Goal: Task Accomplishment & Management: Use online tool/utility

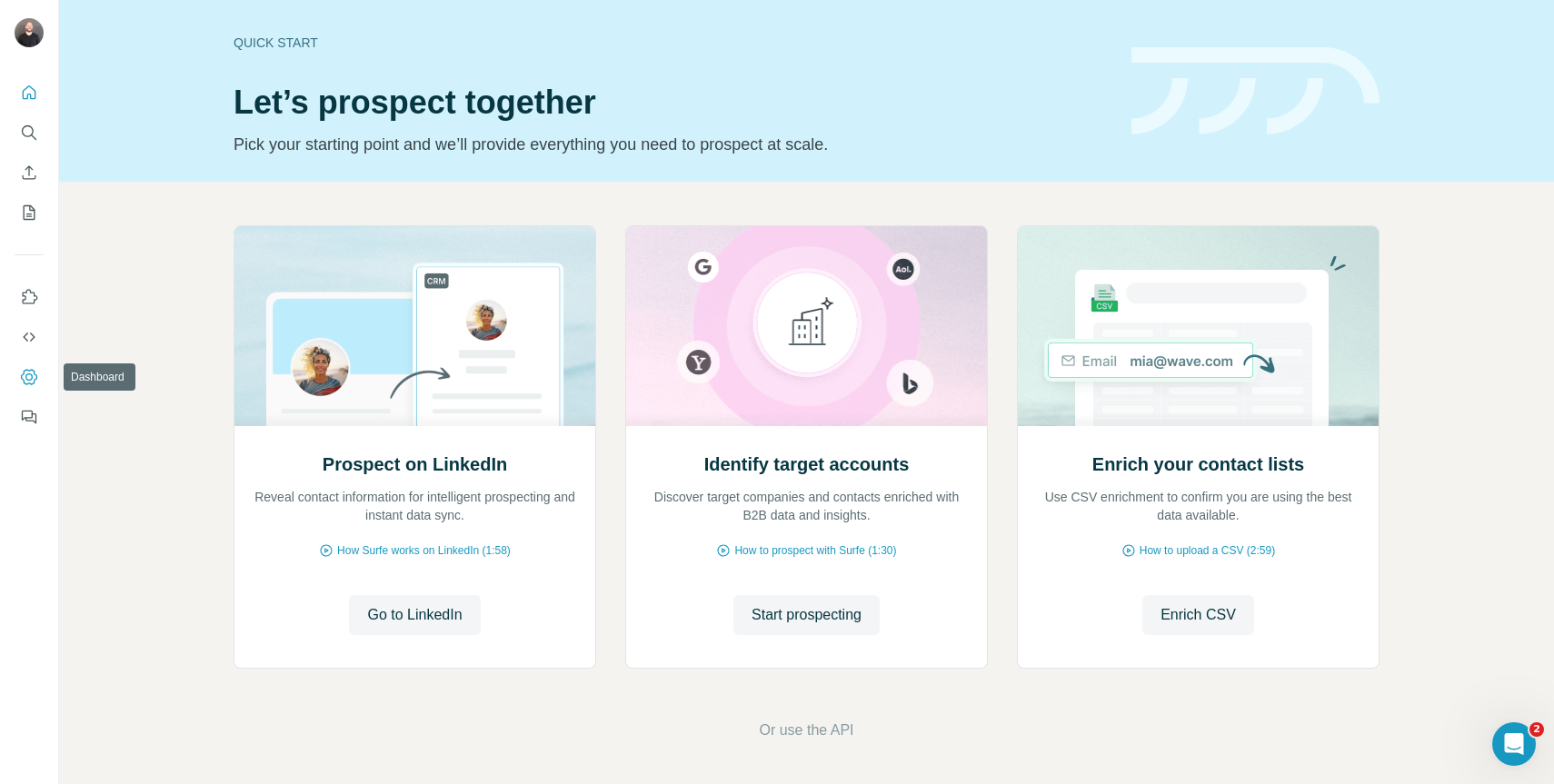
click at [28, 373] on icon "Dashboard" at bounding box center [29, 376] width 7 height 7
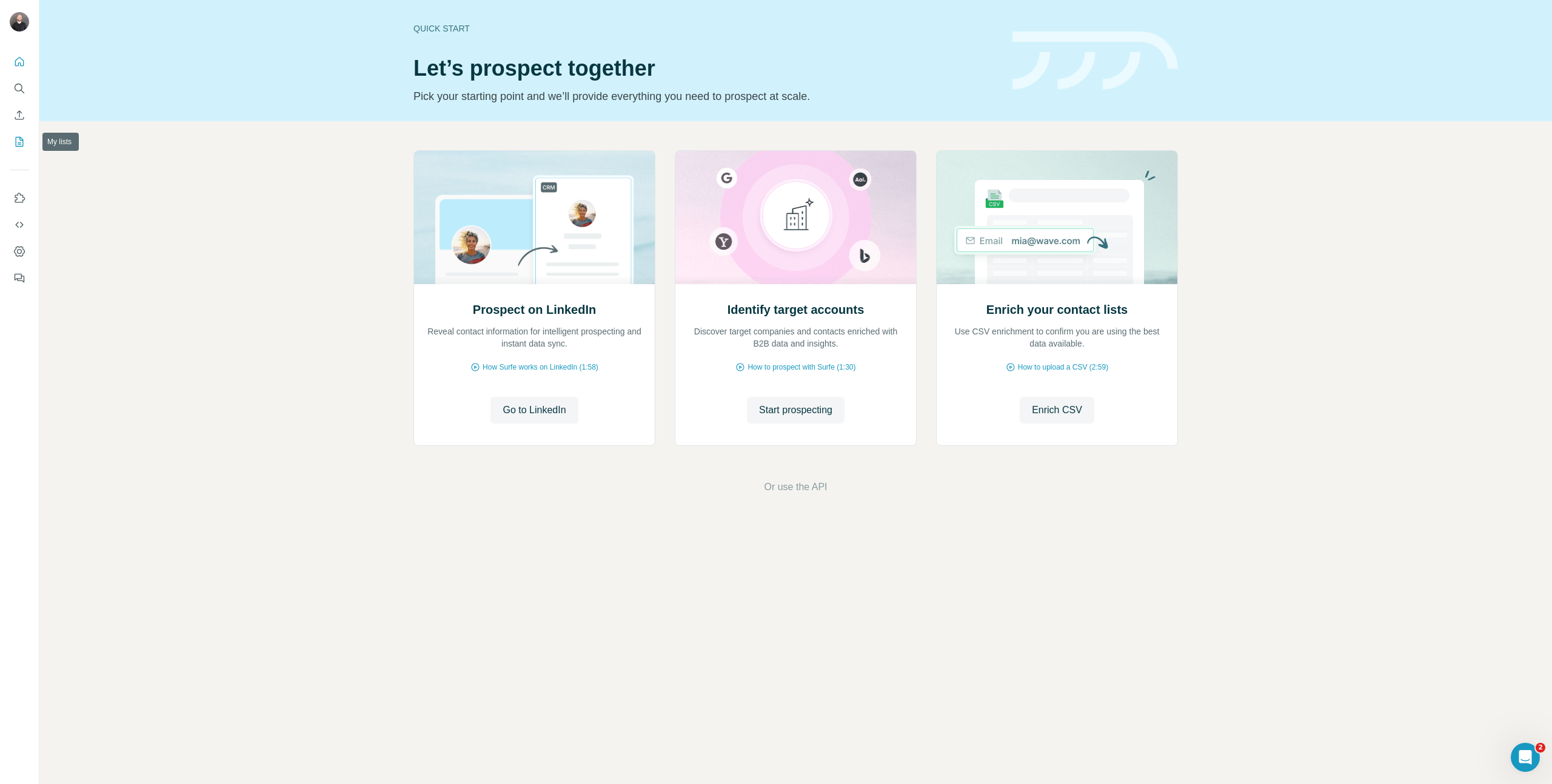
click at [14, 143] on icon "My lists" at bounding box center [19, 142] width 12 height 12
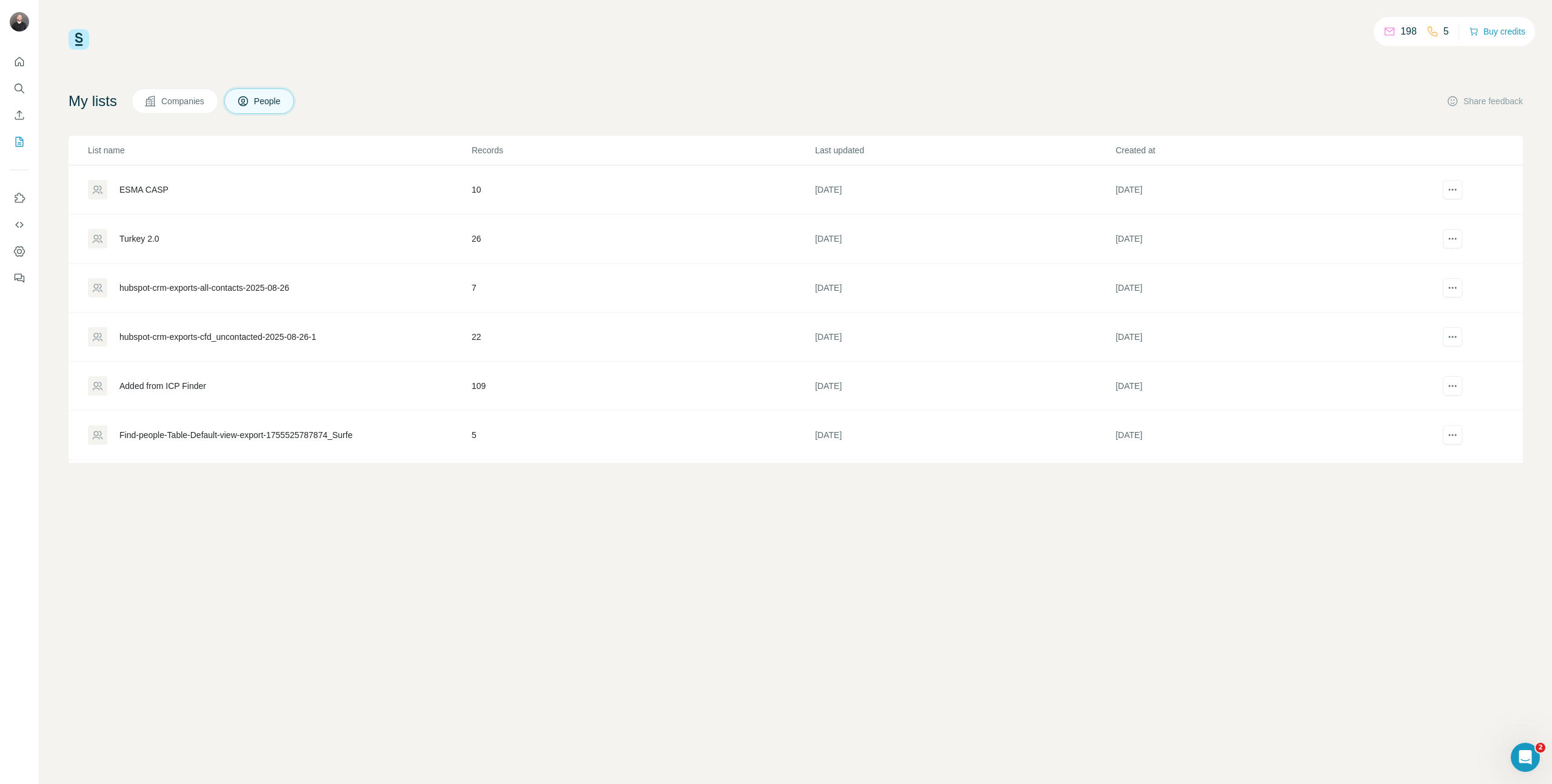
click at [189, 239] on div "Turkey 2.0" at bounding box center [279, 239] width 382 height 20
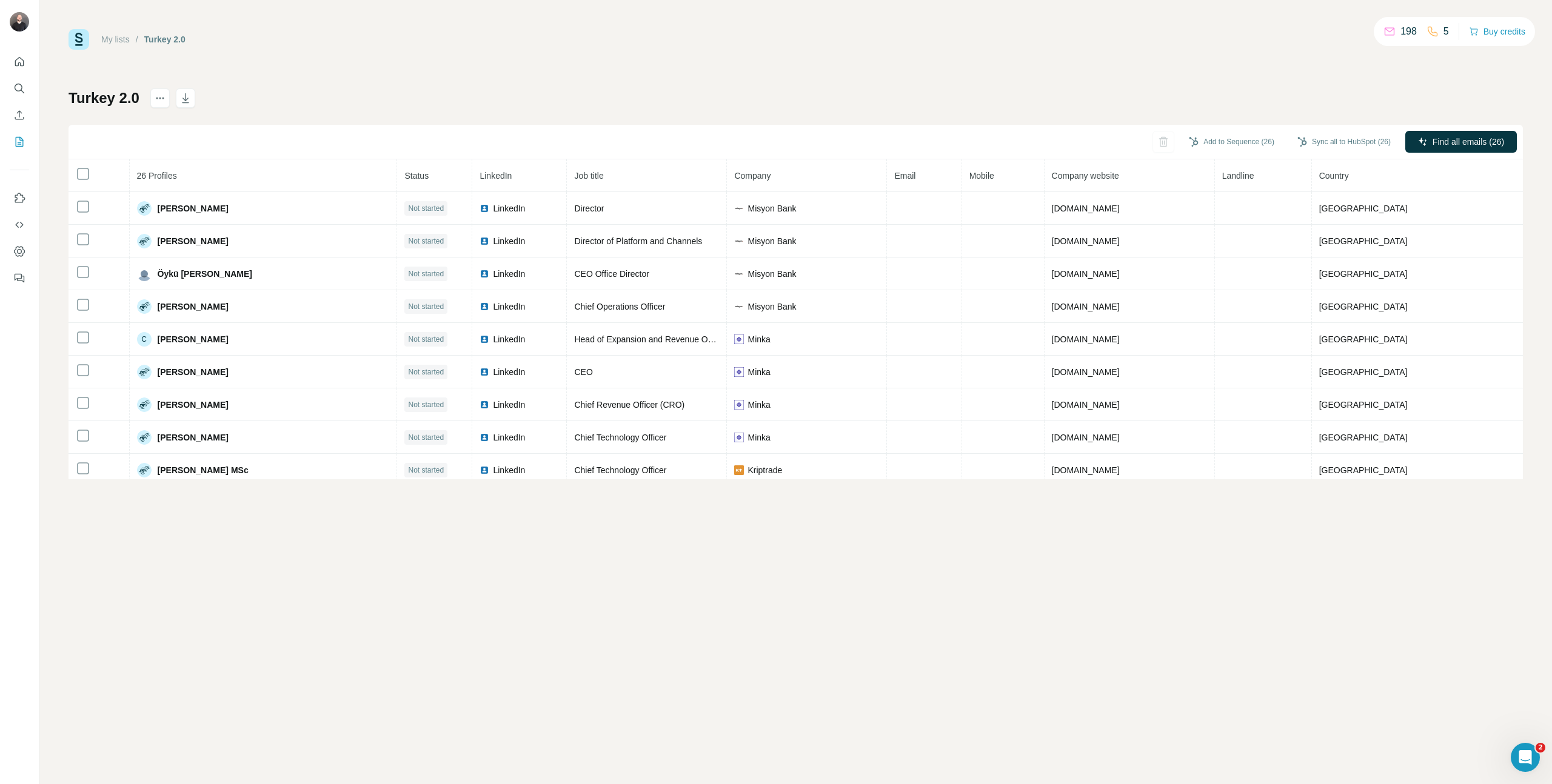
click at [85, 183] on th at bounding box center [98, 176] width 61 height 33
click at [88, 181] on th at bounding box center [98, 176] width 61 height 33
click at [90, 174] on icon at bounding box center [83, 174] width 14 height 14
click at [1439, 144] on span "Find all emails (26)" at bounding box center [1468, 142] width 71 height 12
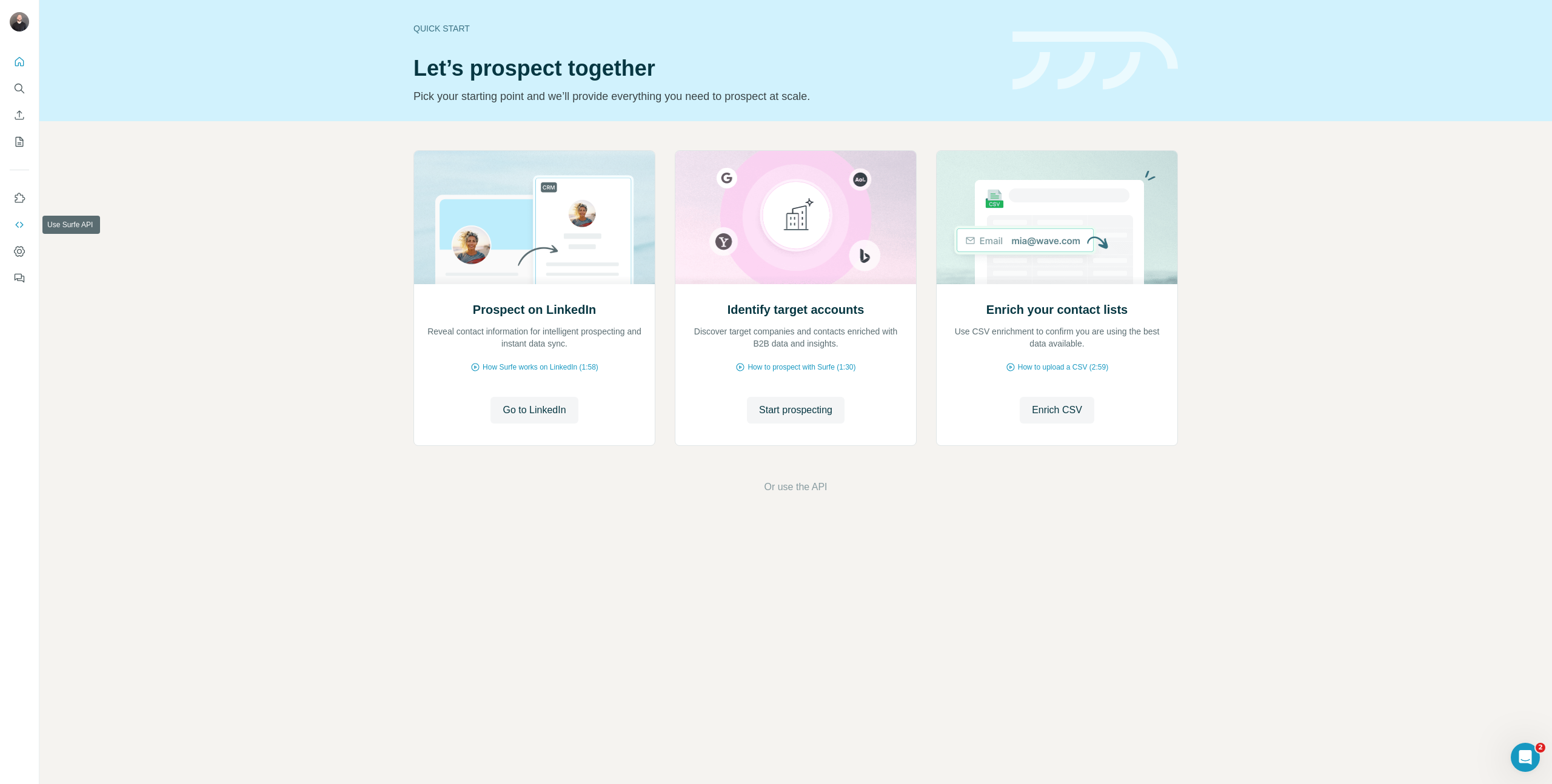
click at [22, 225] on icon "Use Surfe API" at bounding box center [19, 224] width 8 height 6
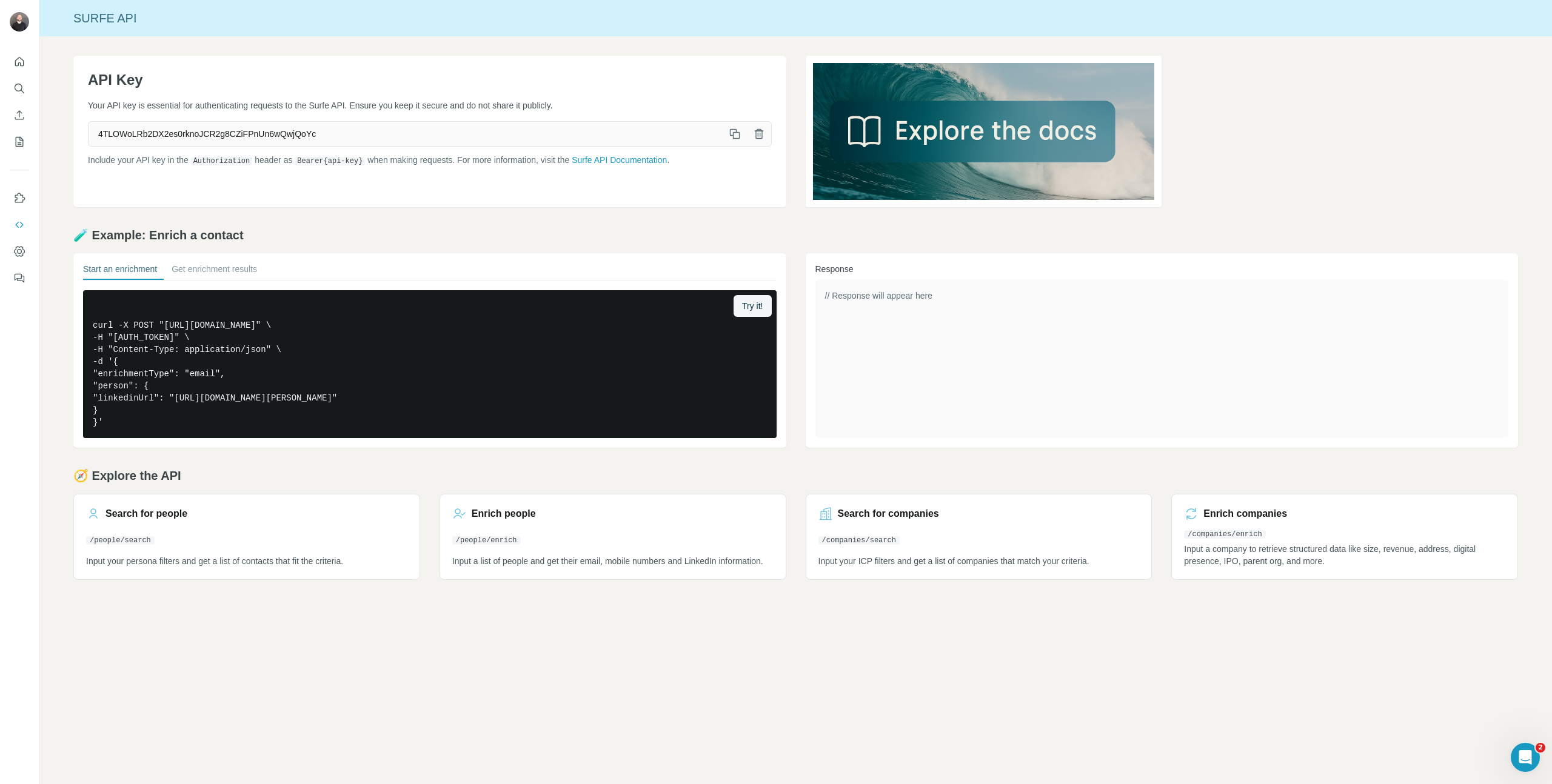
click at [29, 140] on div at bounding box center [19, 167] width 39 height 245
click at [21, 140] on icon "My lists" at bounding box center [19, 142] width 12 height 12
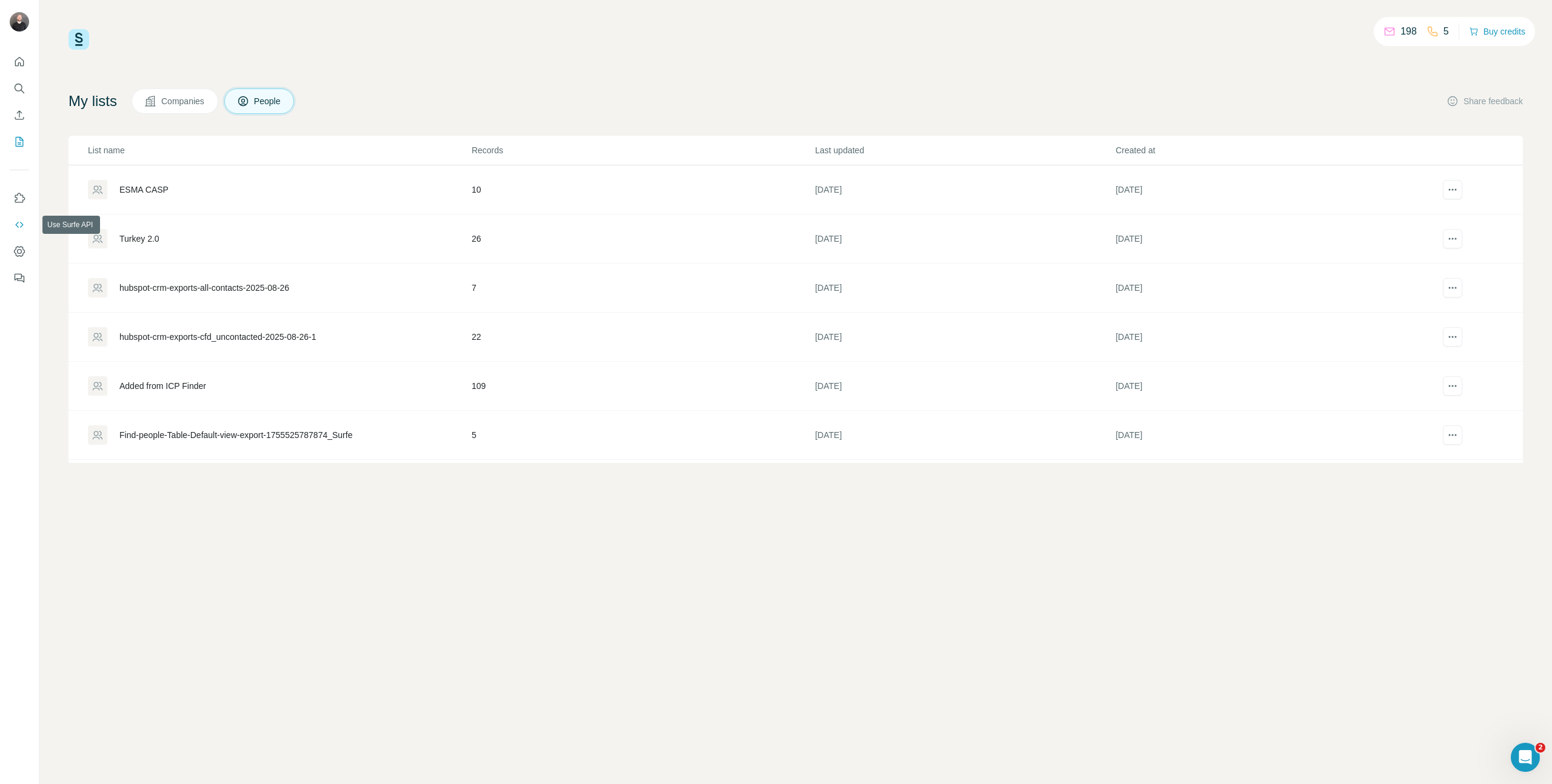
click at [20, 222] on icon "Use Surfe API" at bounding box center [19, 225] width 12 height 12
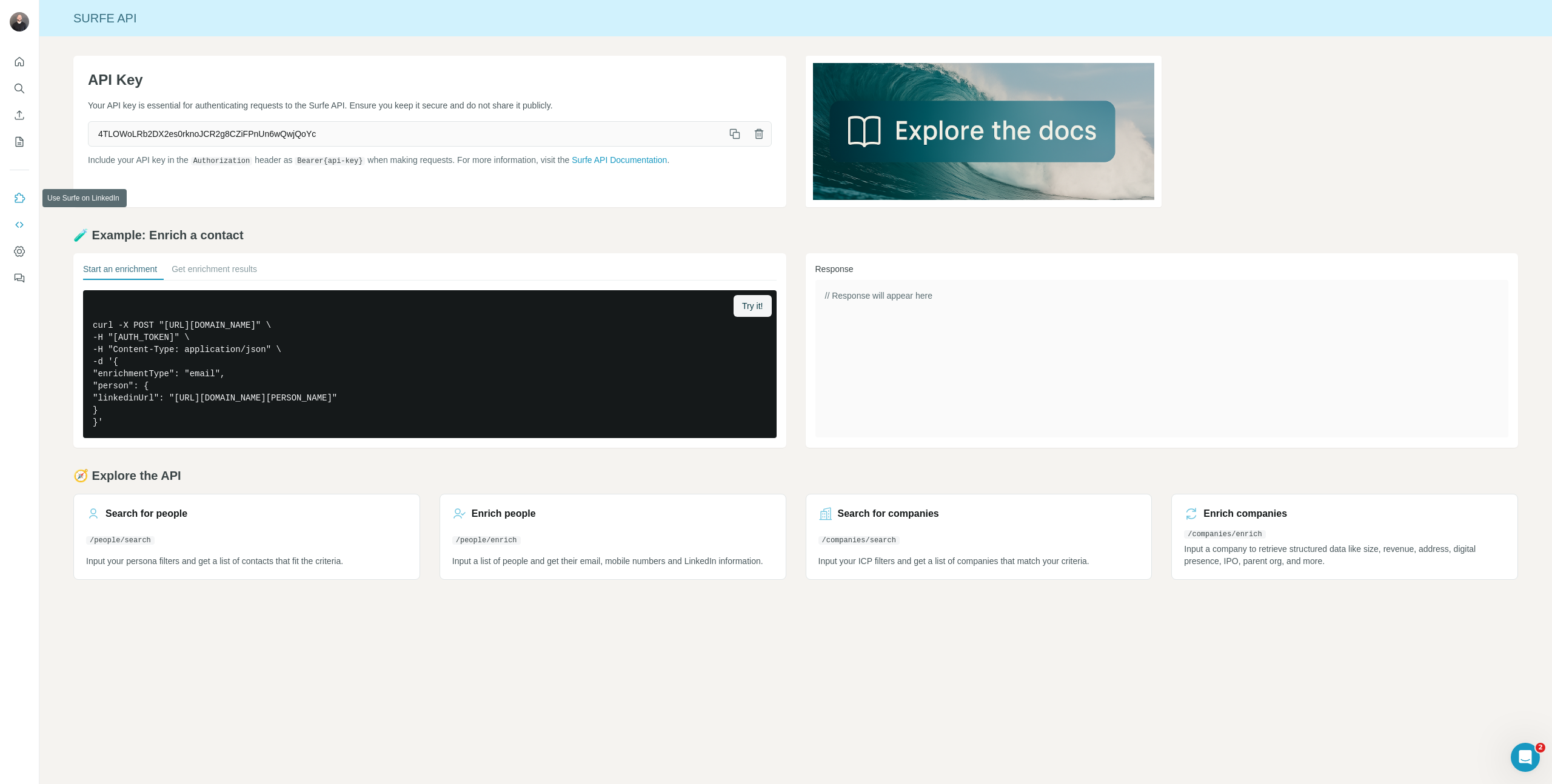
click at [25, 193] on icon "Use Surfe on LinkedIn" at bounding box center [19, 198] width 12 height 12
click at [27, 62] on button "Quick start" at bounding box center [20, 62] width 20 height 22
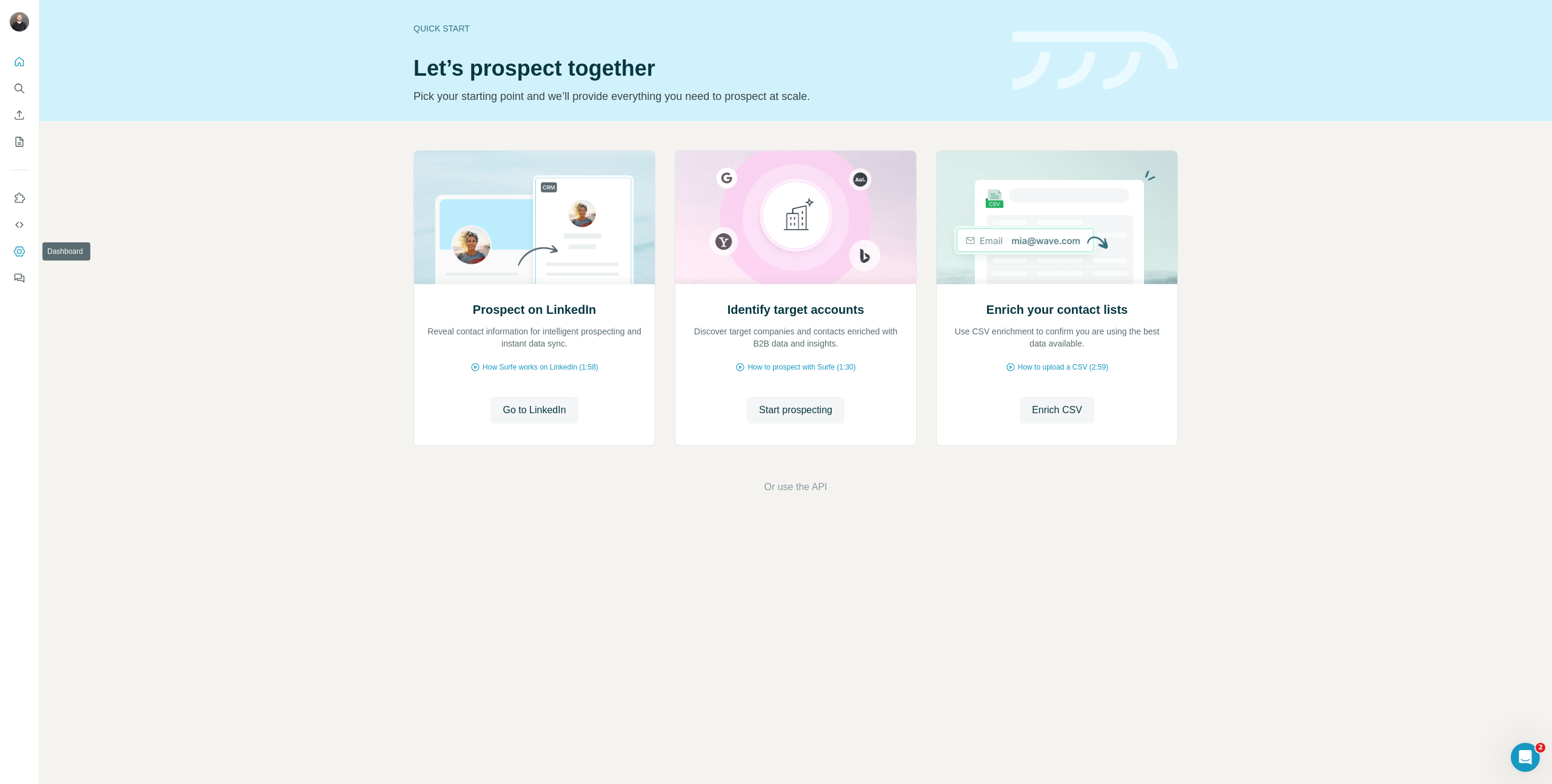
drag, startPoint x: 17, startPoint y: 228, endPoint x: 14, endPoint y: 241, distance: 13.3
click at [14, 241] on nav at bounding box center [20, 238] width 20 height 102
click at [20, 259] on button "Dashboard" at bounding box center [20, 251] width 20 height 22
